Goal: Information Seeking & Learning: Find specific page/section

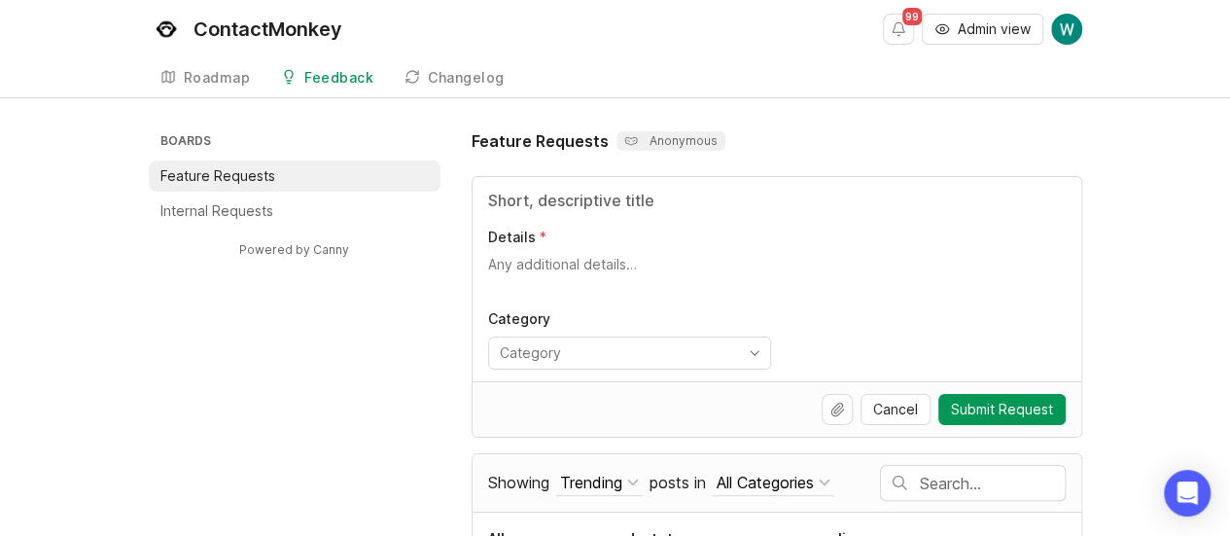
click at [930, 243] on label "Details" at bounding box center [776, 236] width 577 height 19
click at [930, 255] on textarea "Details" at bounding box center [776, 274] width 577 height 39
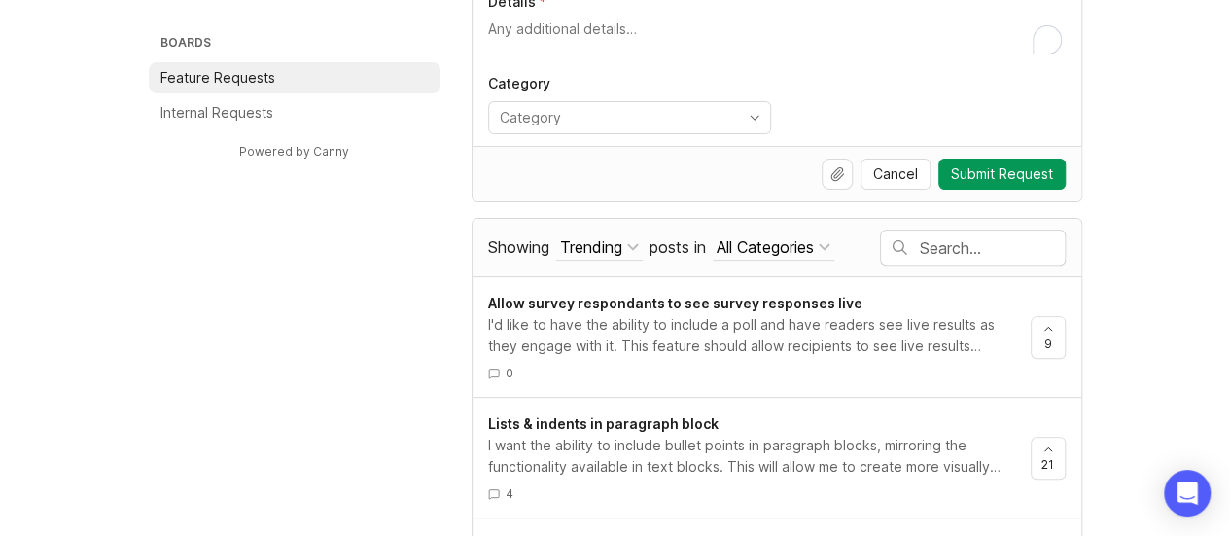
scroll to position [236, 0]
click at [936, 242] on input "text" at bounding box center [992, 246] width 145 height 21
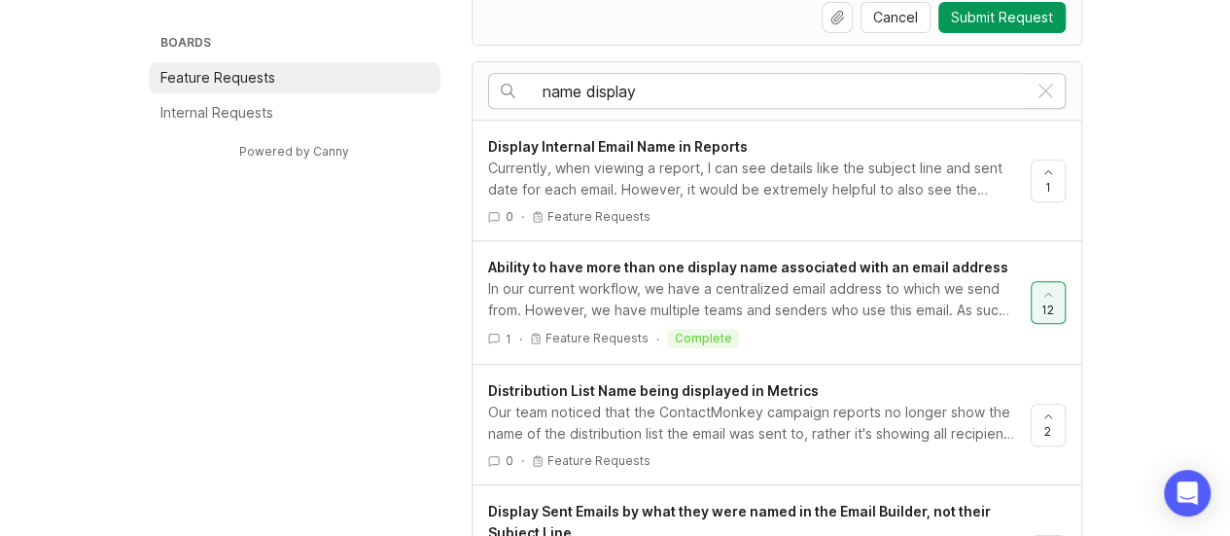
scroll to position [391, 0]
type input "name display"
click at [913, 311] on div "In our current workflow, we have a centralized email address to which we send f…" at bounding box center [751, 300] width 527 height 43
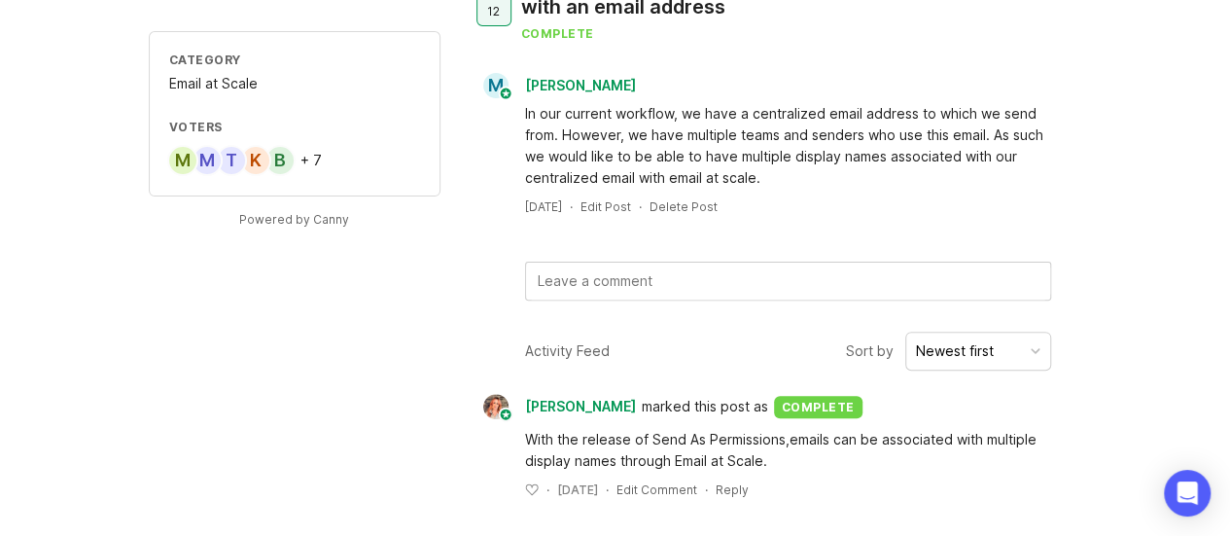
scroll to position [163, 0]
